Goal: Navigation & Orientation: Go to known website

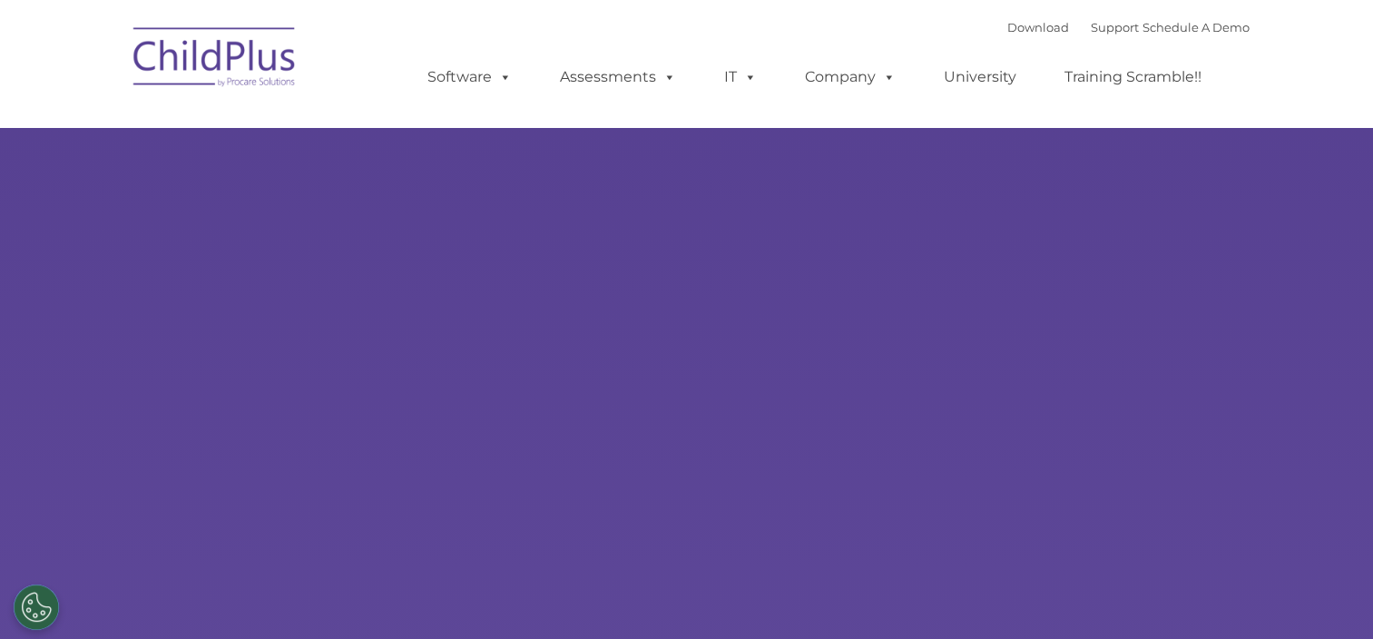
type input ""
select select "MEDIUM"
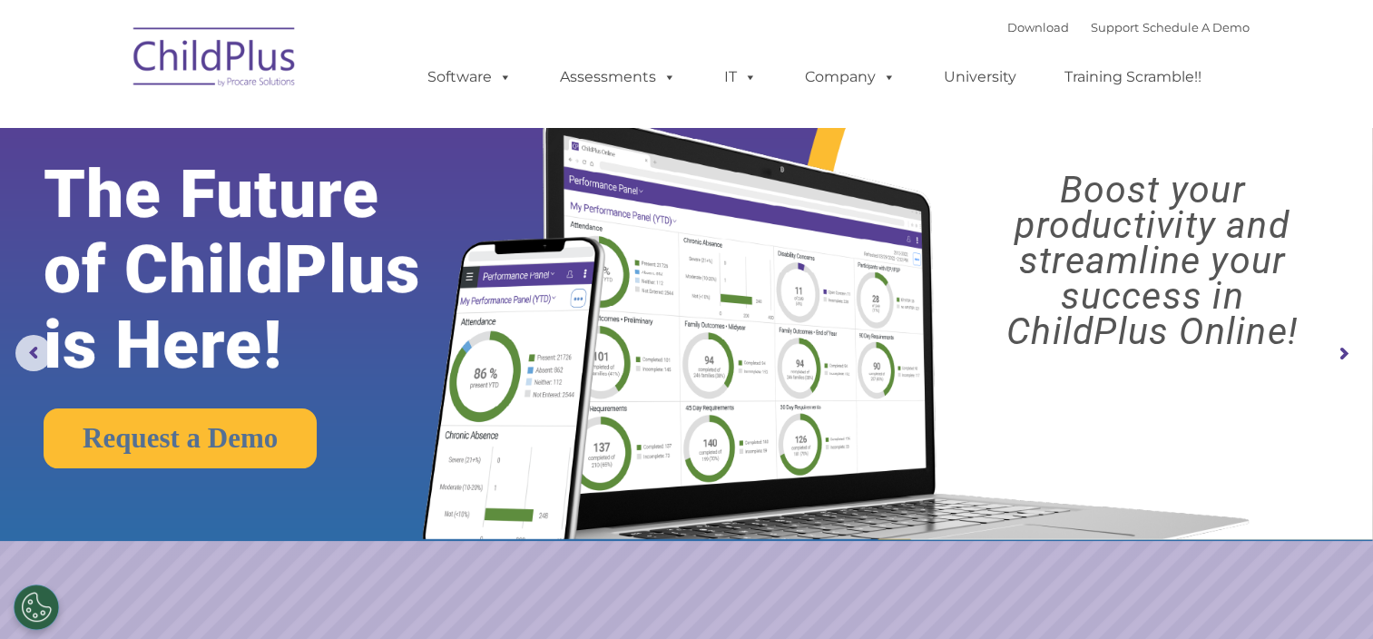
click at [213, 74] on img at bounding box center [215, 60] width 182 height 91
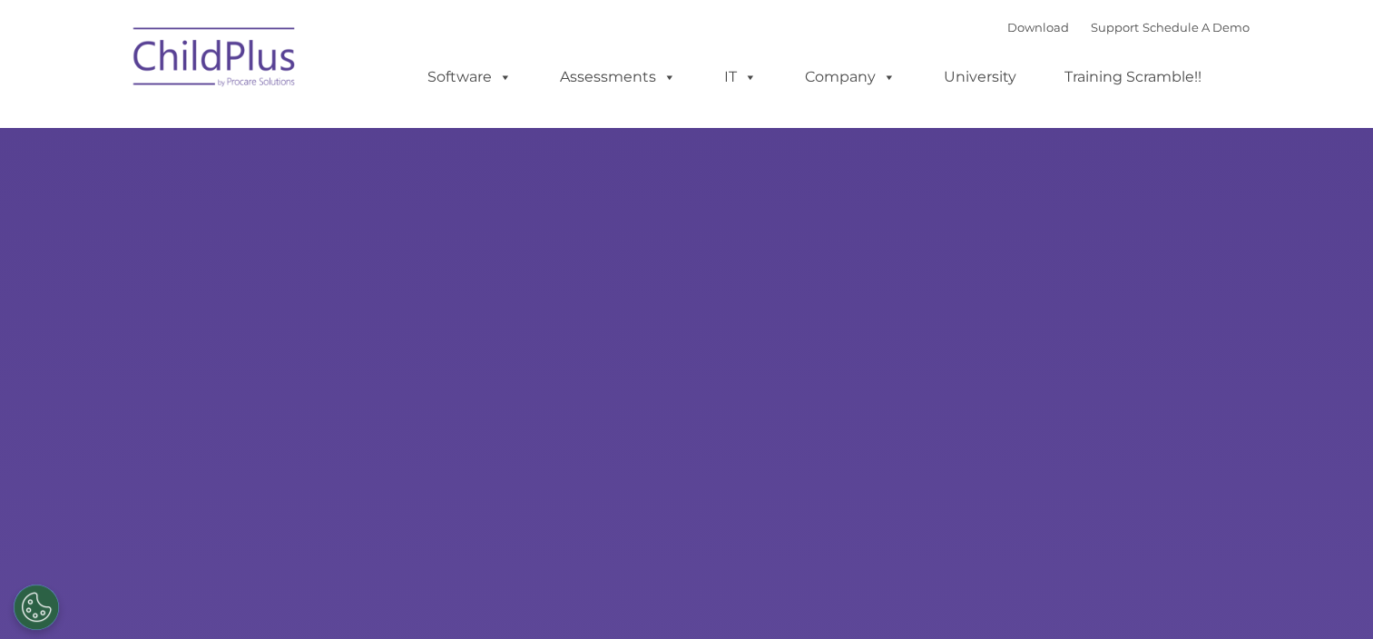
select select "MEDIUM"
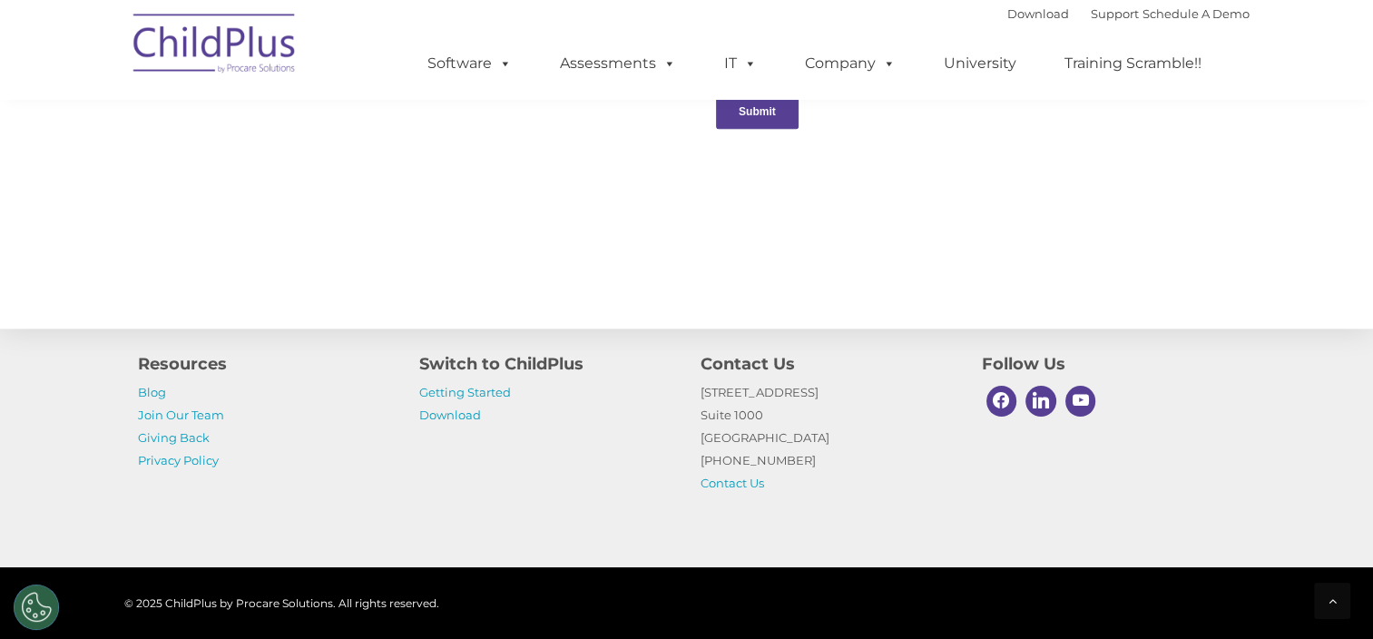
scroll to position [2033, 0]
